Goal: Transaction & Acquisition: Purchase product/service

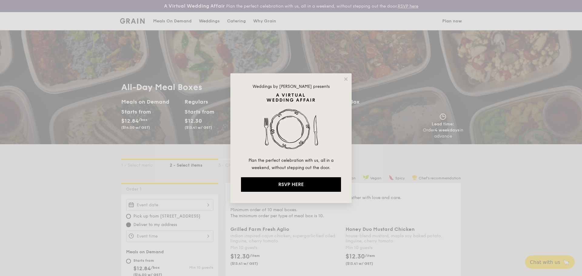
click at [343, 82] on div "Weddings by [PERSON_NAME] presents Plan the perfect celebration with us, all in…" at bounding box center [290, 138] width 121 height 130
click at [346, 80] on icon at bounding box center [345, 78] width 5 height 5
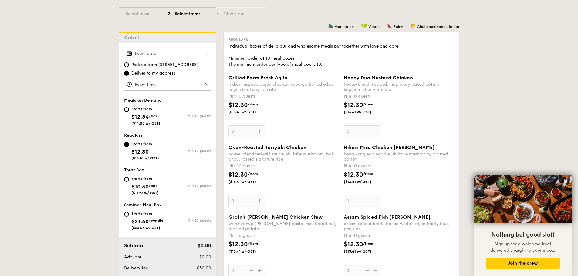
scroll to position [303, 0]
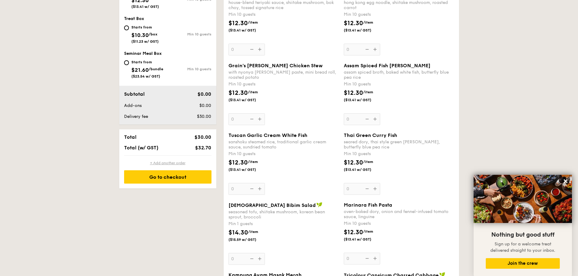
click at [175, 179] on div "Go to checkout" at bounding box center [167, 176] width 87 height 13
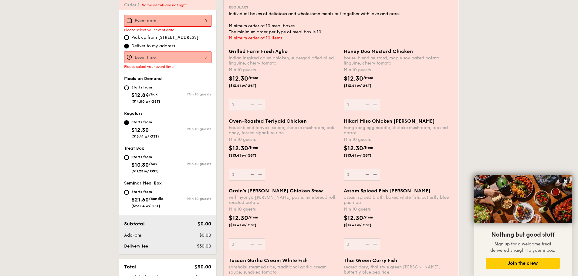
scroll to position [174, 0]
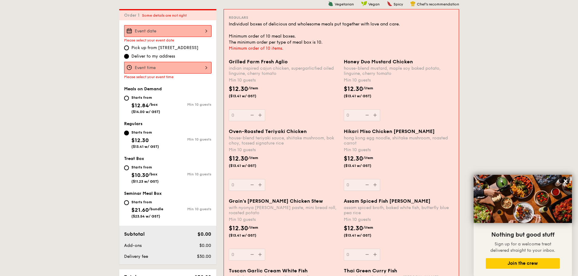
click at [260, 117] on div "Grilled Farm Fresh Aglio indian inspired cajun chicken, supergarlicfied oiled l…" at bounding box center [284, 90] width 110 height 62
click at [260, 117] on input "0" at bounding box center [247, 115] width 36 height 12
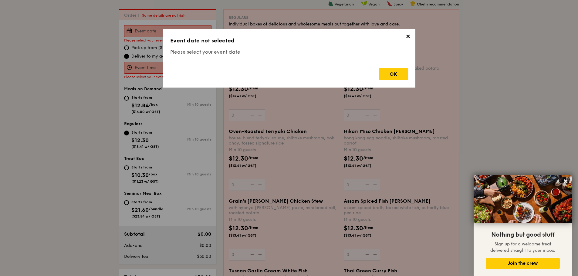
click at [408, 69] on div "✕ Event date not selected Please select your event date OK" at bounding box center [289, 58] width 252 height 59
click at [400, 76] on div "OK" at bounding box center [393, 74] width 29 height 12
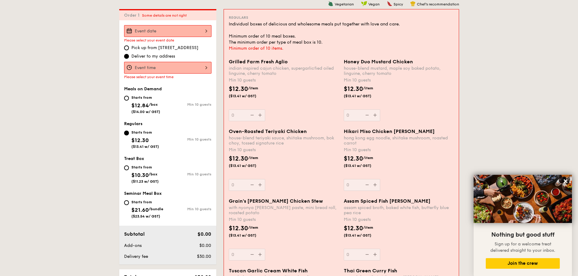
click at [260, 115] on div "Grilled Farm Fresh Aglio indian inspired cajun chicken, supergarlicfied oiled l…" at bounding box center [284, 90] width 110 height 62
click at [260, 115] on input "0" at bounding box center [247, 115] width 36 height 12
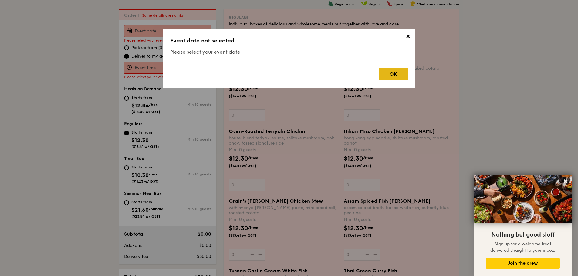
click at [401, 76] on div "OK" at bounding box center [393, 74] width 29 height 12
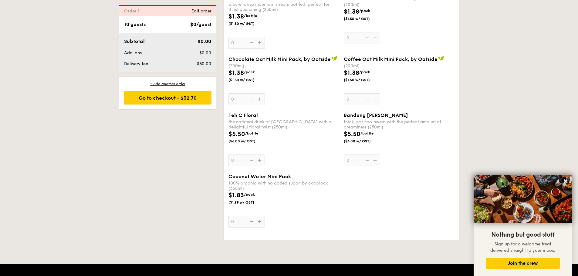
scroll to position [1387, 0]
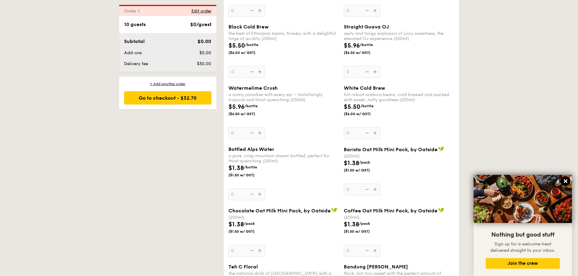
click at [567, 180] on icon at bounding box center [564, 181] width 5 height 5
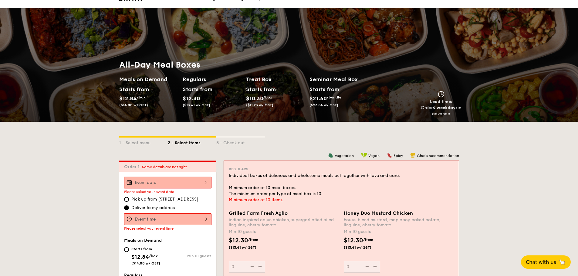
scroll to position [0, 0]
